Goal: Transaction & Acquisition: Register for event/course

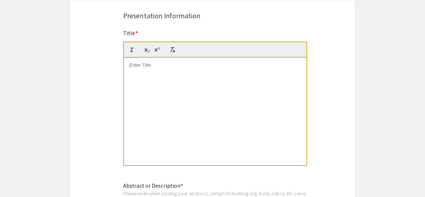
scroll to position [368, 0]
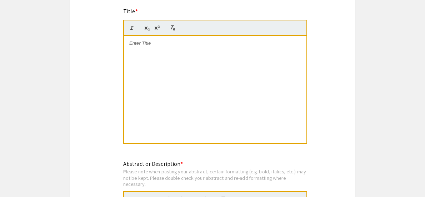
click at [137, 43] on p at bounding box center [215, 43] width 172 height 6
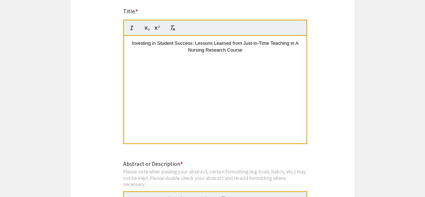
click at [298, 43] on span "Investing in Student Success: Lessons Learned from Just-in-Time Teaching in A N…" at bounding box center [216, 46] width 168 height 12
click at [244, 43] on span "Investing in Student Success: Lessons Learned from Just-in-Time Teaching in a N…" at bounding box center [216, 46] width 168 height 12
click at [292, 73] on div "Investing in Student Success: Lessons Learned from the Integration of Just-in-T…" at bounding box center [215, 89] width 183 height 107
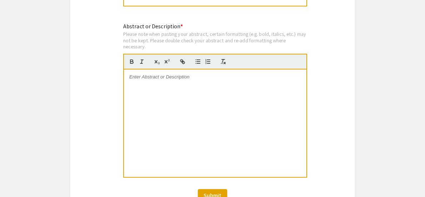
scroll to position [506, 0]
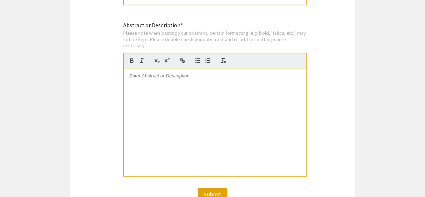
click at [130, 76] on p at bounding box center [215, 76] width 172 height 6
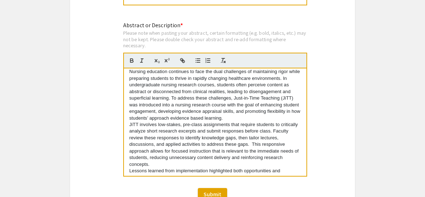
scroll to position [0, 0]
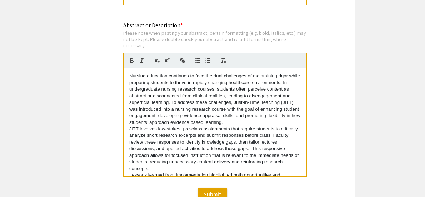
click at [128, 76] on div "Nursing education continues to face the dual challenges of maintaining rigor wh…" at bounding box center [215, 121] width 183 height 107
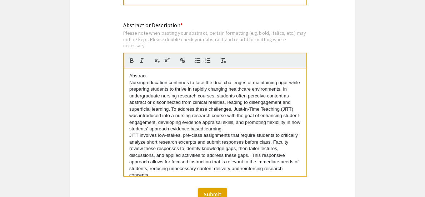
click at [260, 129] on p "Nursing education continues to face the dual challenges of maintaining rigor wh…" at bounding box center [215, 105] width 172 height 53
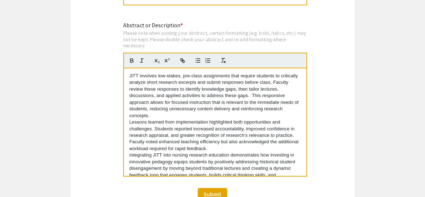
scroll to position [70, 0]
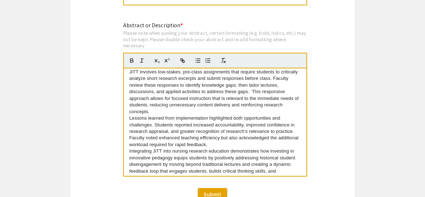
click at [161, 110] on p "JiTT involves low-stakes, pre-class assignments that require students to critic…" at bounding box center [215, 92] width 172 height 46
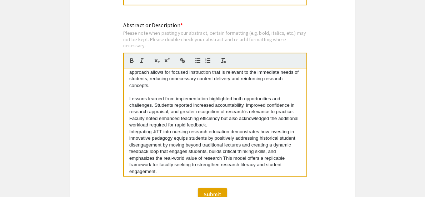
scroll to position [99, 0]
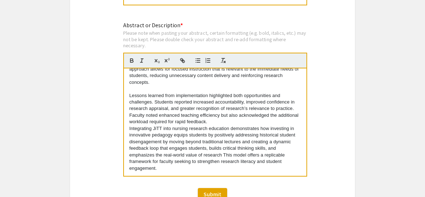
click at [234, 122] on p "Lessons learned from implementation highlighted both opportunities and challeng…" at bounding box center [215, 108] width 172 height 33
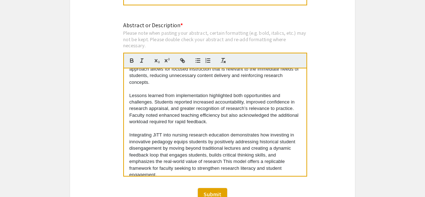
scroll to position [563, 0]
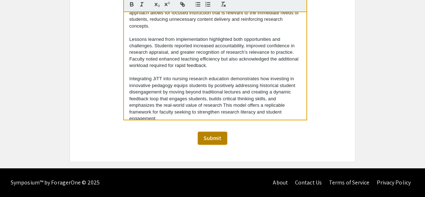
drag, startPoint x: 207, startPoint y: 140, endPoint x: 212, endPoint y: 144, distance: 6.3
click at [207, 140] on span "Submit" at bounding box center [213, 138] width 18 height 8
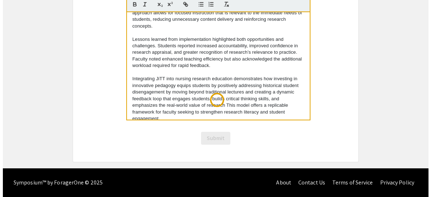
scroll to position [0, 0]
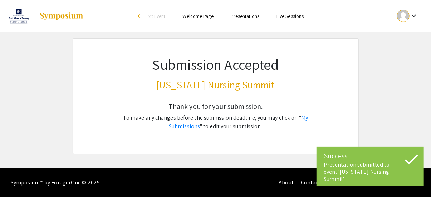
click at [381, 92] on app-submissions "Submission Accepted [US_STATE] Nursing Summit Thank you for your submission. To…" at bounding box center [215, 96] width 431 height 116
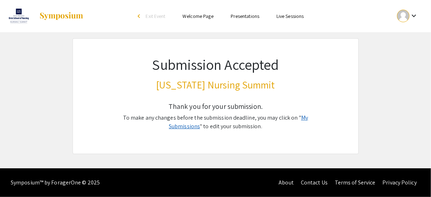
click at [291, 116] on link "My Submissions" at bounding box center [238, 122] width 139 height 16
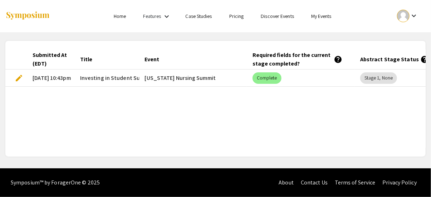
scroll to position [0, 36]
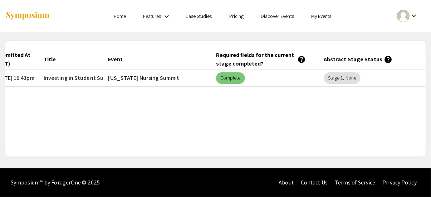
click at [234, 78] on mat-chip "Complete" at bounding box center [230, 77] width 29 height 11
drag, startPoint x: 335, startPoint y: 80, endPoint x: 336, endPoint y: 109, distance: 28.2
click at [334, 81] on mat-chip "Stage 1, None" at bounding box center [341, 77] width 37 height 11
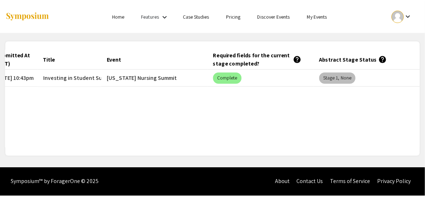
scroll to position [0, 0]
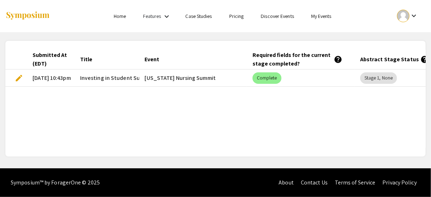
click at [19, 76] on span "edit" at bounding box center [19, 78] width 9 height 9
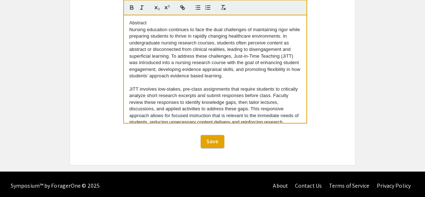
scroll to position [563, 0]
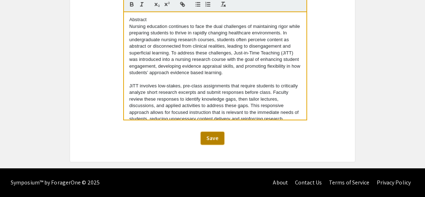
click at [213, 137] on span "Save" at bounding box center [213, 138] width 12 height 8
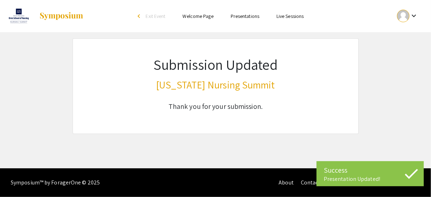
click at [411, 15] on mat-icon "keyboard_arrow_down" at bounding box center [413, 15] width 9 height 9
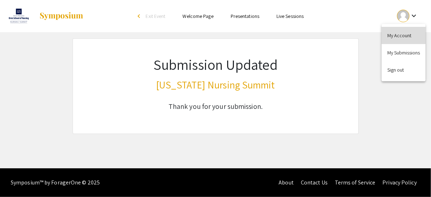
click at [400, 33] on button "My Account" at bounding box center [403, 35] width 44 height 17
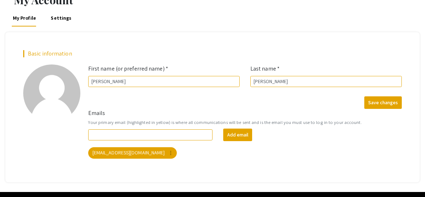
scroll to position [53, 0]
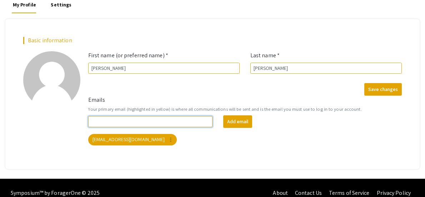
click at [179, 122] on input "Emails" at bounding box center [150, 121] width 124 height 11
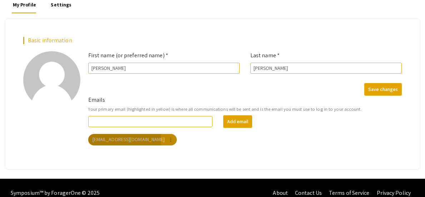
click at [124, 139] on mat-chip "j1romero@odu.edu more_vert" at bounding box center [132, 139] width 89 height 11
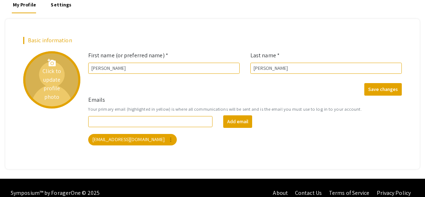
click at [54, 79] on div "add_a_photo Click to update profile photo" at bounding box center [51, 79] width 57 height 57
click at [56, 78] on div "add_a_photo Click to update profile photo" at bounding box center [51, 79] width 57 height 57
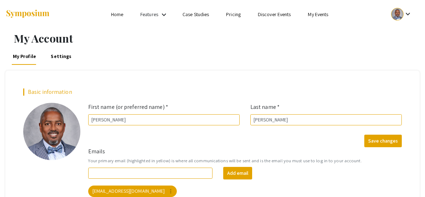
scroll to position [0, 0]
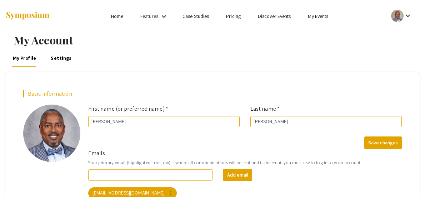
click at [317, 18] on link "My Events" at bounding box center [318, 16] width 20 height 6
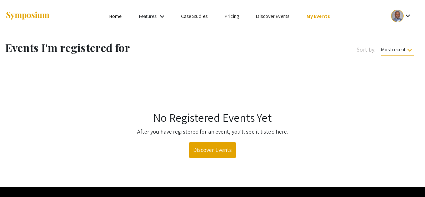
click at [277, 18] on link "Discover Events" at bounding box center [272, 16] width 33 height 6
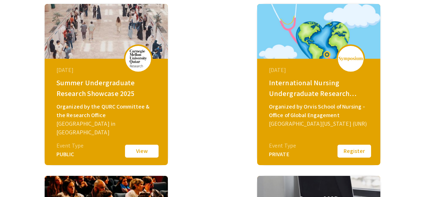
scroll to position [292, 0]
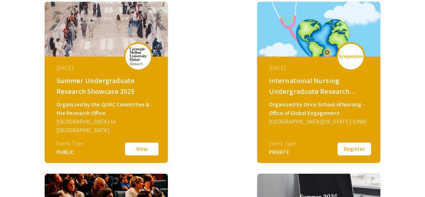
click at [269, 85] on div "International Nursing Undergraduate Research Symposium (INURS)" at bounding box center [320, 85] width 102 height 21
click at [269, 87] on div "International Nursing Undergraduate Research Symposium (INURS)" at bounding box center [320, 85] width 102 height 21
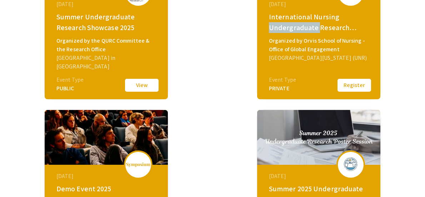
scroll to position [0, 0]
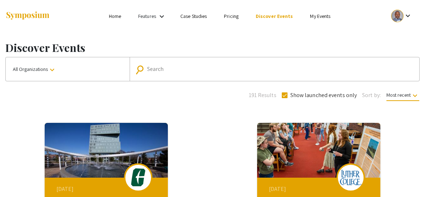
click at [284, 95] on span at bounding box center [285, 95] width 6 height 6
click at [285, 98] on input "Show launched events only" at bounding box center [285, 98] width 0 height 0
checkbox input "false"
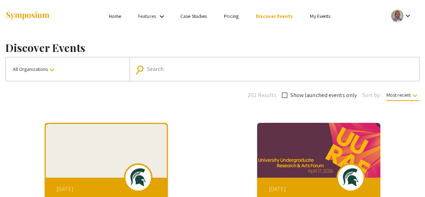
click at [182, 71] on input "Search" at bounding box center [278, 69] width 263 height 6
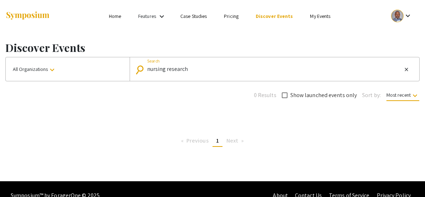
scroll to position [0, 0]
drag, startPoint x: 189, startPoint y: 69, endPoint x: 168, endPoint y: 70, distance: 21.5
click at [168, 70] on input "nursing research" at bounding box center [274, 69] width 255 height 6
type input "nursing"
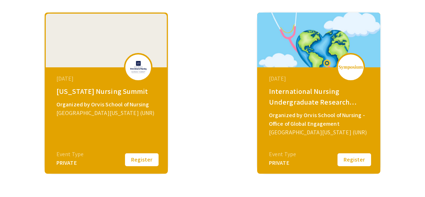
scroll to position [114, 0]
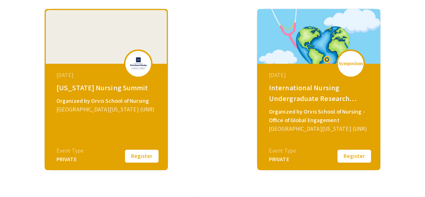
drag, startPoint x: 243, startPoint y: 157, endPoint x: 293, endPoint y: 162, distance: 49.9
click at [337, 157] on button "Register" at bounding box center [355, 155] width 36 height 15
